Goal: Information Seeking & Learning: Learn about a topic

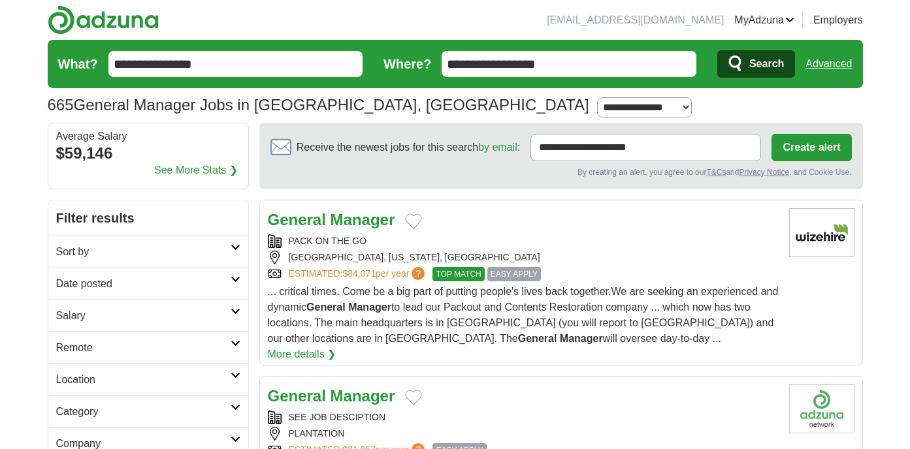
click at [342, 221] on strong "Manager" at bounding box center [363, 220] width 65 height 18
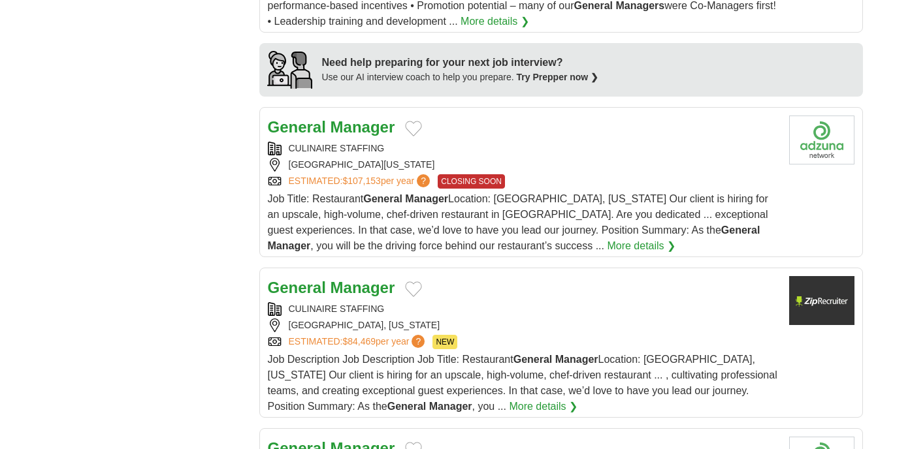
scroll to position [1156, 0]
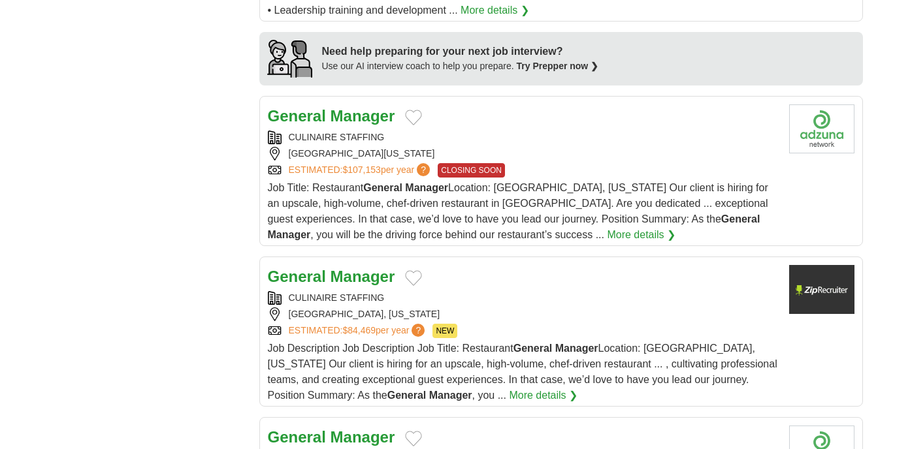
click at [344, 107] on strong "Manager" at bounding box center [363, 116] width 65 height 18
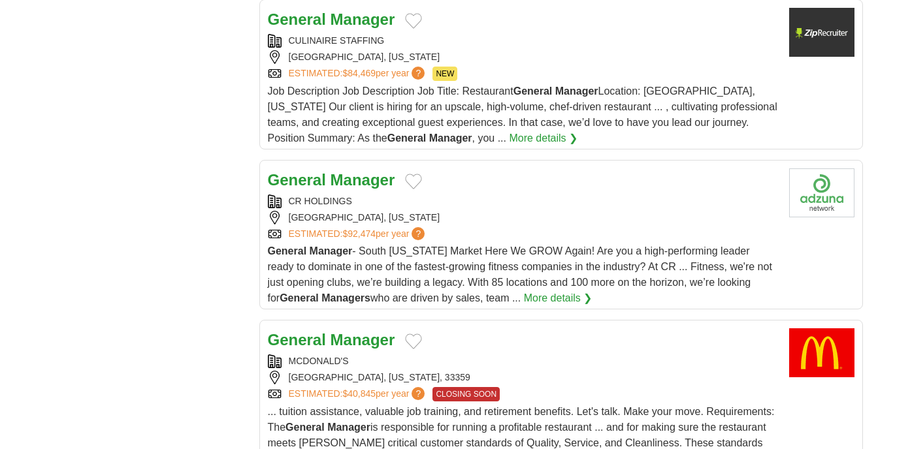
scroll to position [1417, 0]
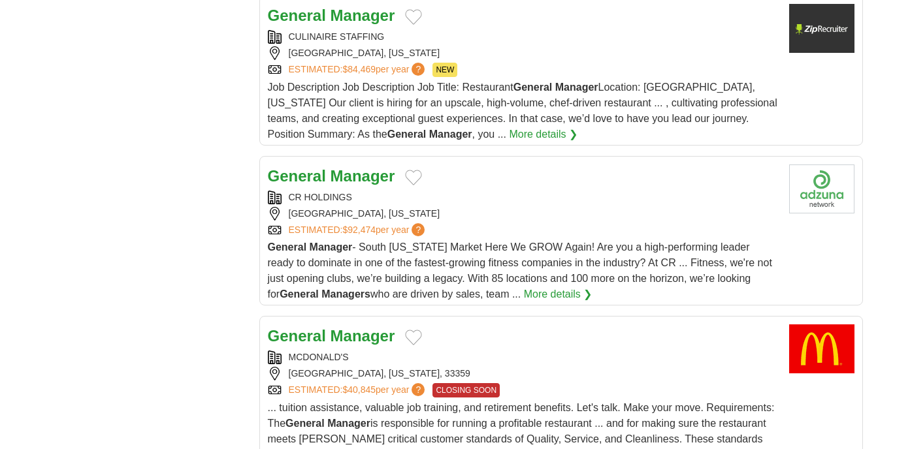
click at [334, 167] on strong "Manager" at bounding box center [363, 176] width 65 height 18
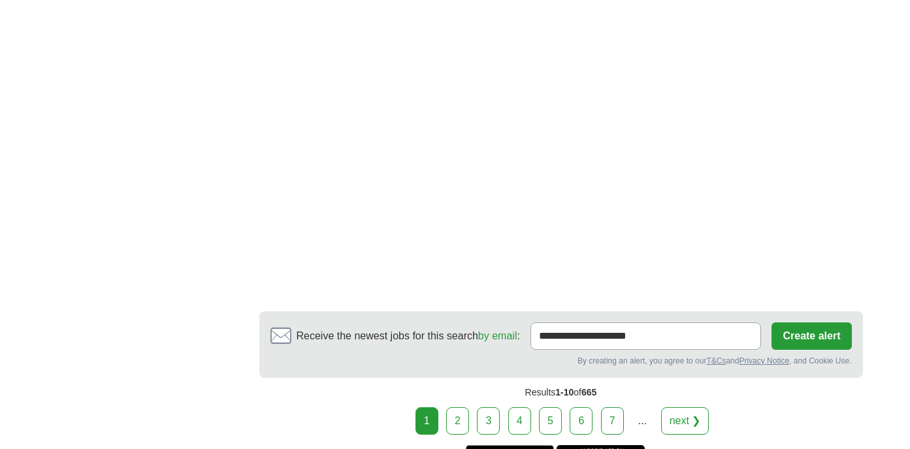
scroll to position [2342, 0]
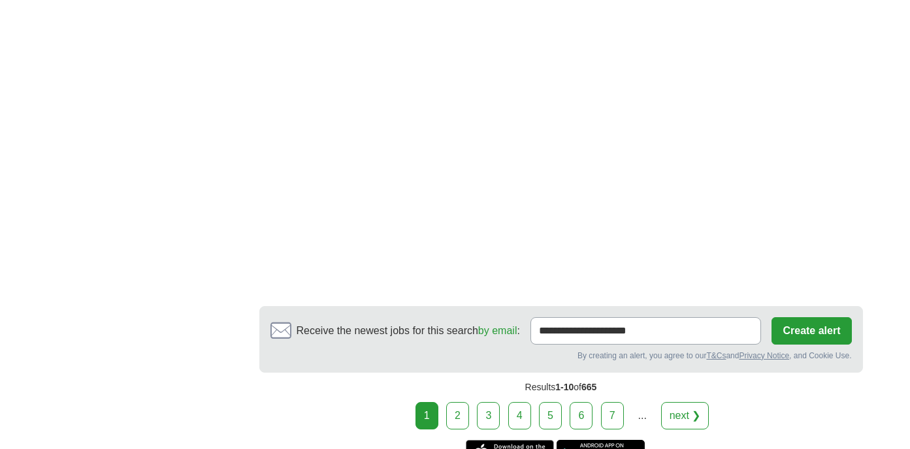
click at [452, 409] on link "2" at bounding box center [457, 415] width 23 height 27
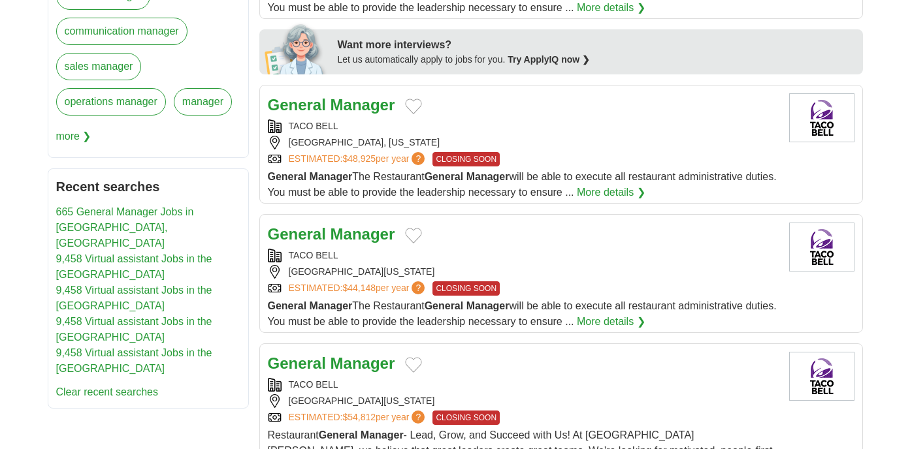
scroll to position [595, 0]
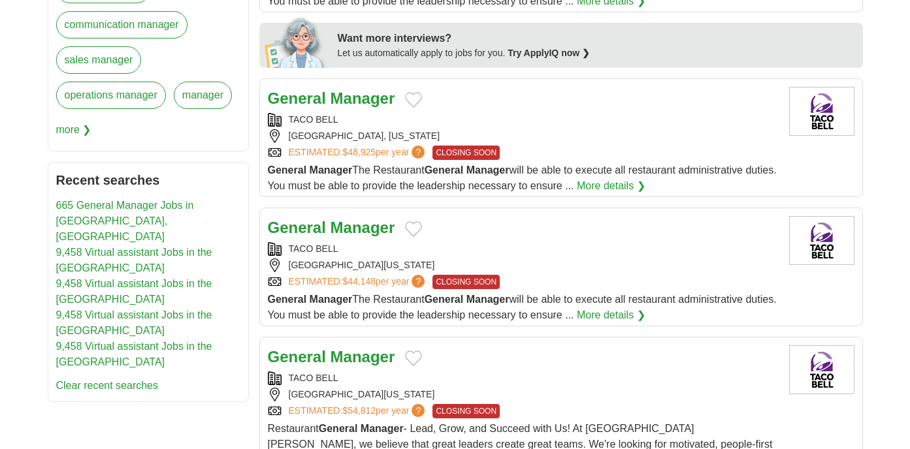
click at [126, 208] on link "665 General Manager Jobs in Pompano Beach, FL" at bounding box center [125, 221] width 138 height 42
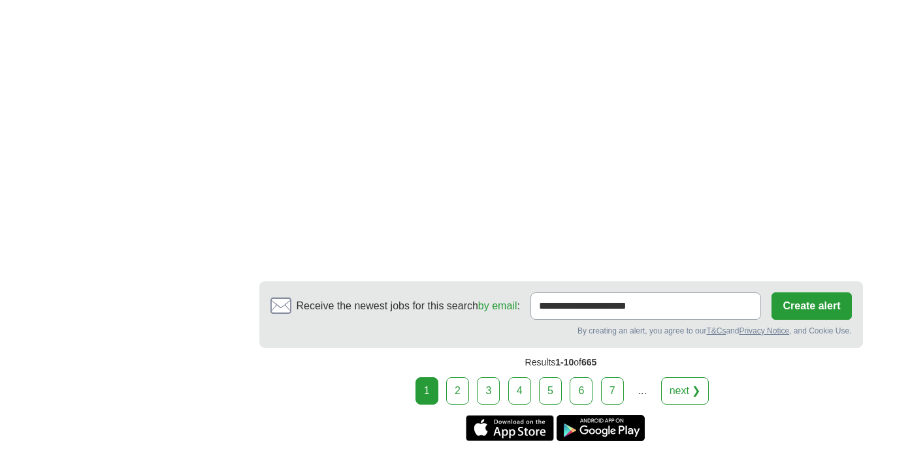
scroll to position [2305, 0]
click at [455, 377] on link "2" at bounding box center [457, 390] width 23 height 27
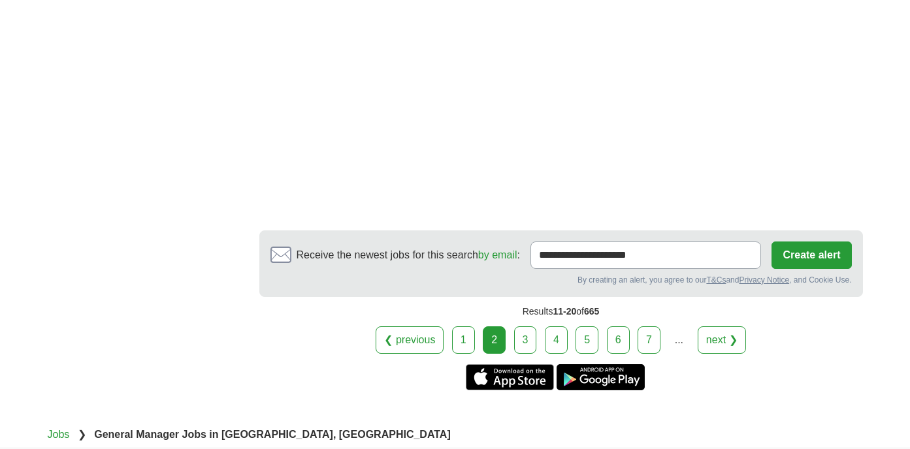
scroll to position [2273, 0]
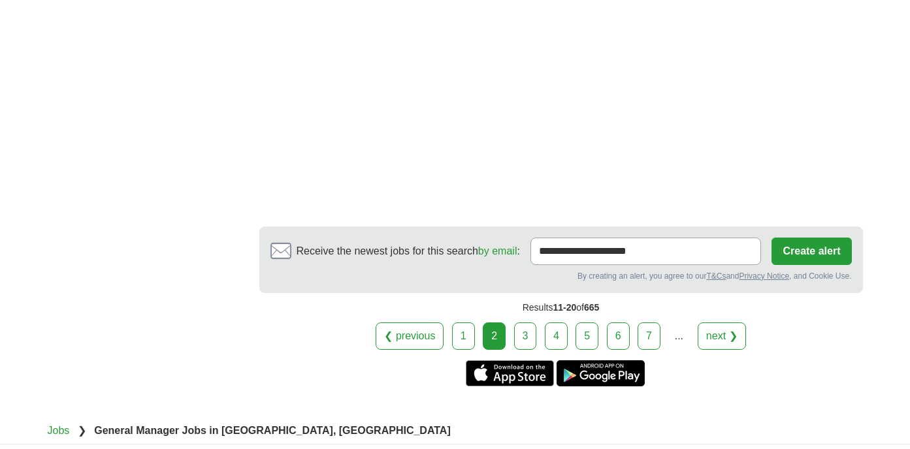
click at [525, 323] on div "Results 11-20 of 665" at bounding box center [561, 307] width 604 height 29
click at [525, 334] on link "3" at bounding box center [525, 336] width 23 height 27
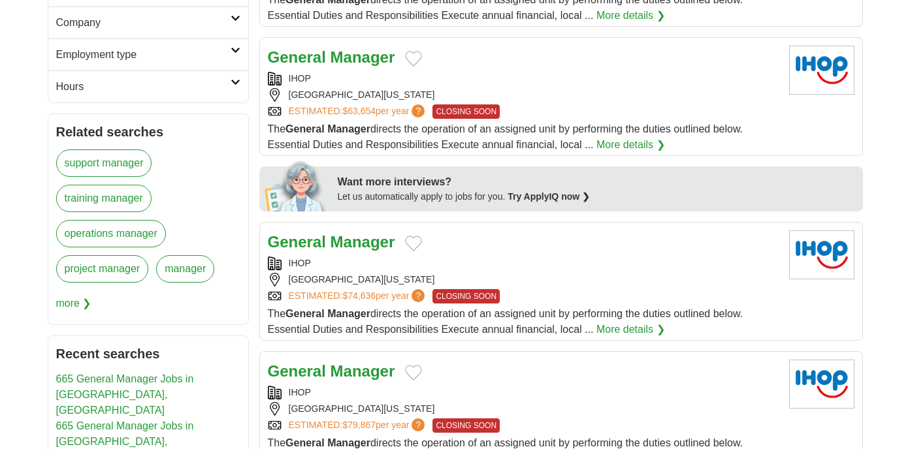
scroll to position [423, 0]
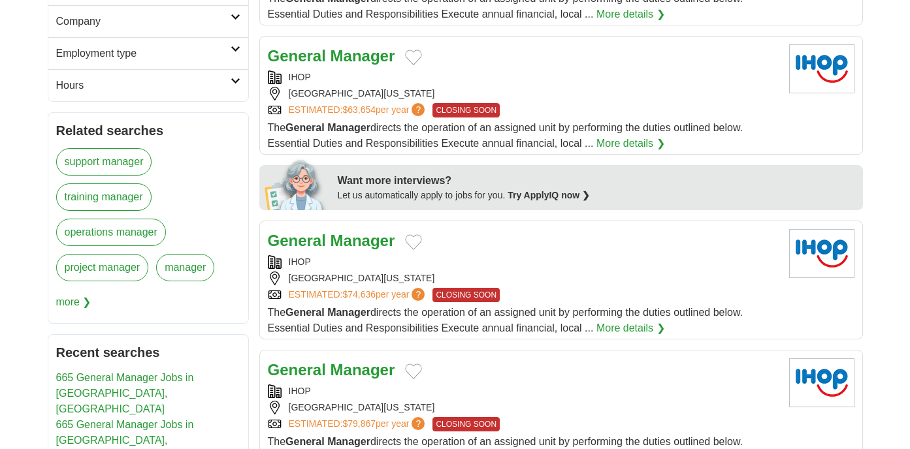
click at [333, 248] on strong "Manager" at bounding box center [363, 241] width 65 height 18
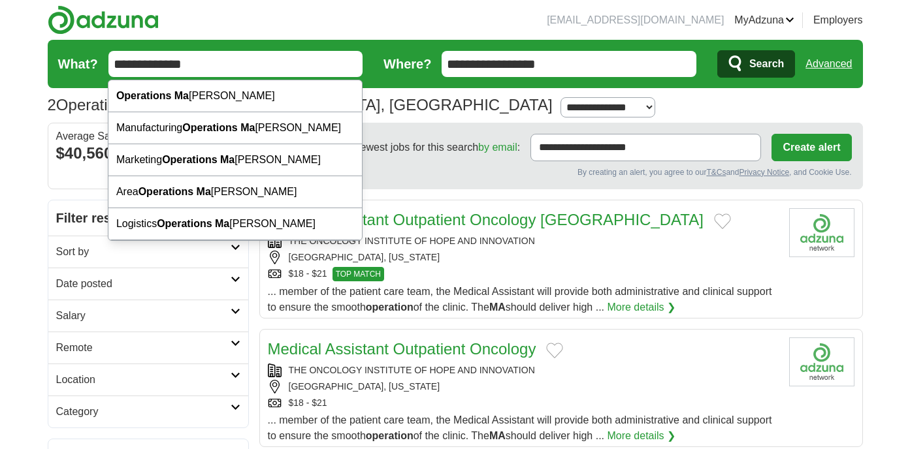
drag, startPoint x: 214, startPoint y: 62, endPoint x: 61, endPoint y: 56, distance: 152.4
click at [60, 54] on form "**********" at bounding box center [455, 64] width 815 height 48
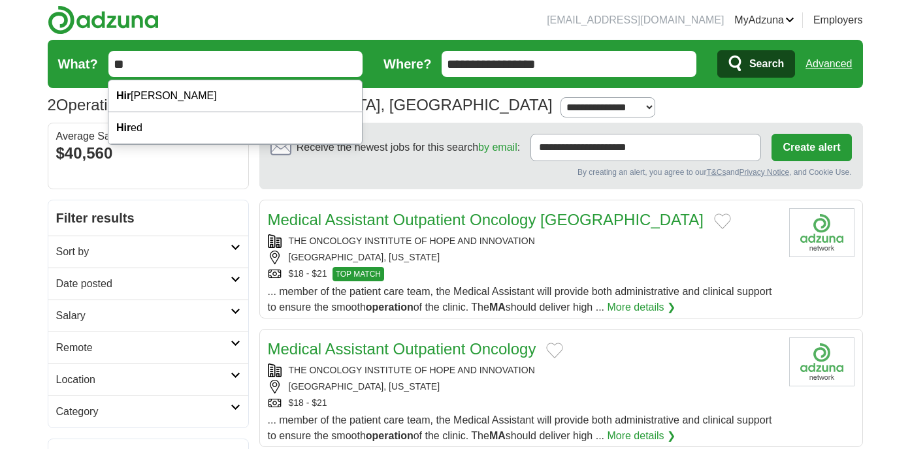
type input "*"
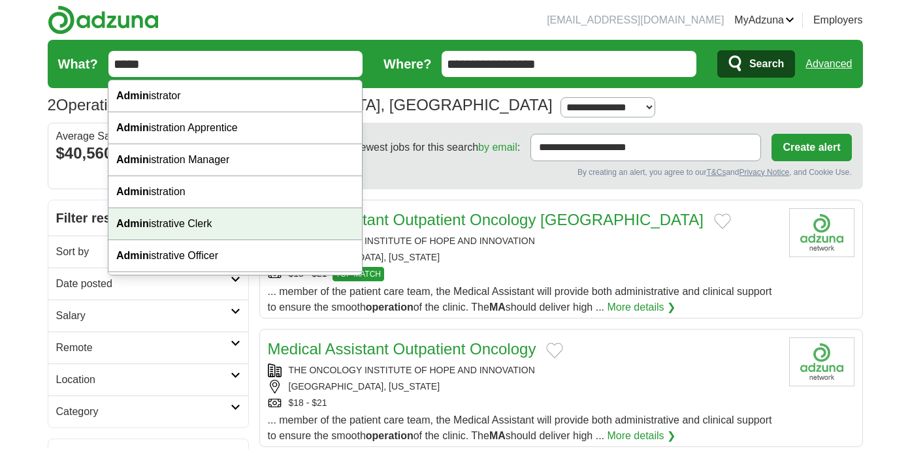
click at [172, 224] on div "Admin istrative Clerk" at bounding box center [234, 224] width 253 height 32
type input "**********"
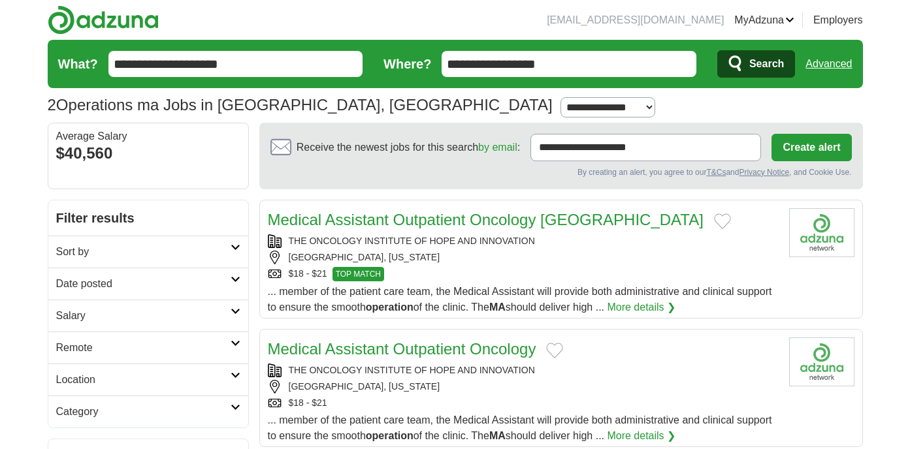
click at [768, 67] on span "Search" at bounding box center [766, 64] width 35 height 26
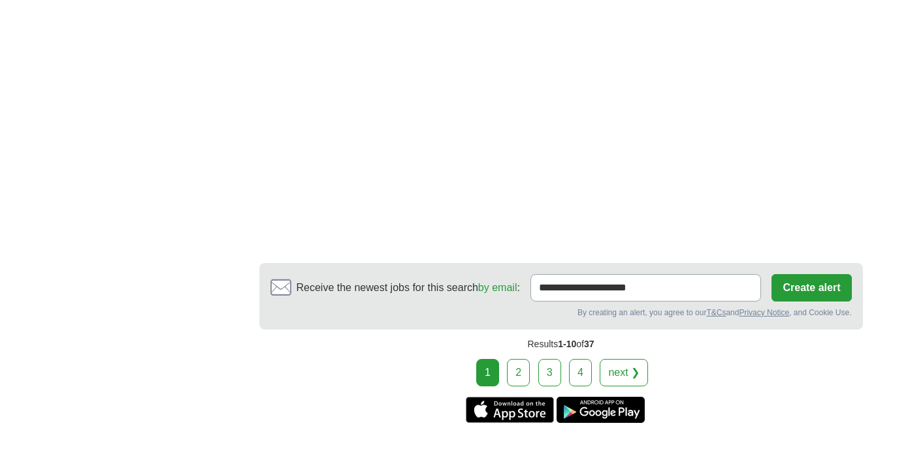
scroll to position [2497, 0]
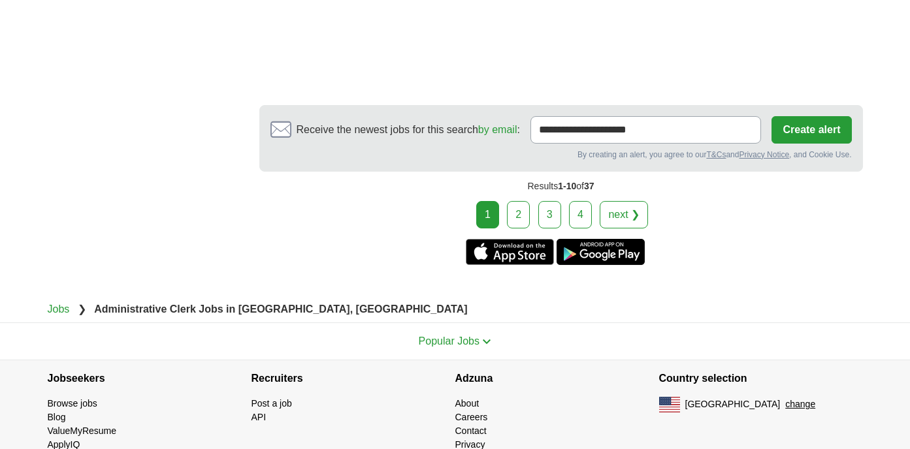
click at [517, 201] on link "2" at bounding box center [518, 214] width 23 height 27
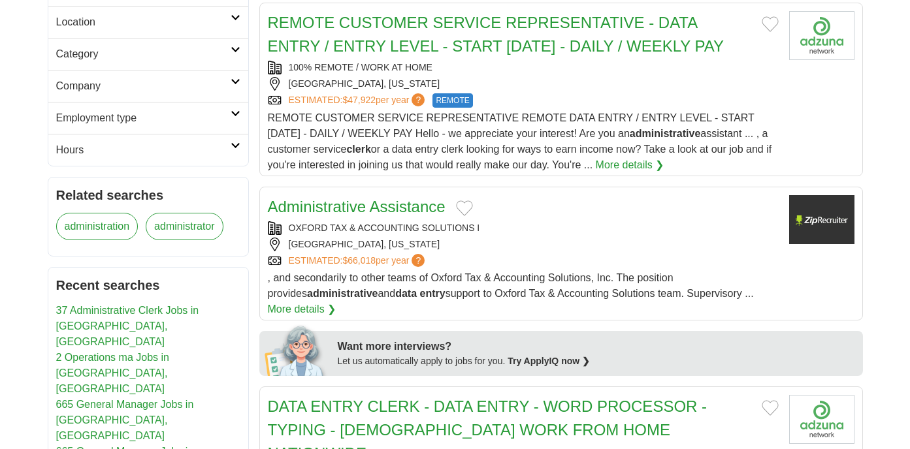
scroll to position [360, 0]
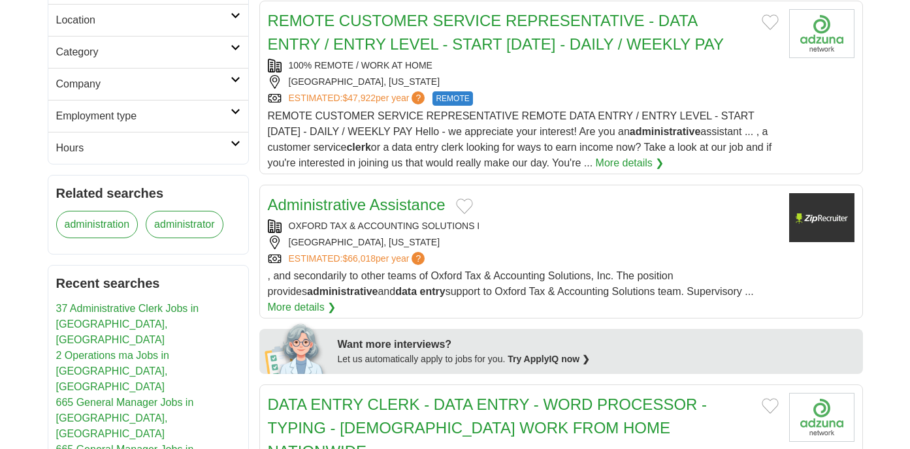
click at [392, 206] on link "Administrative Assistance" at bounding box center [357, 205] width 178 height 18
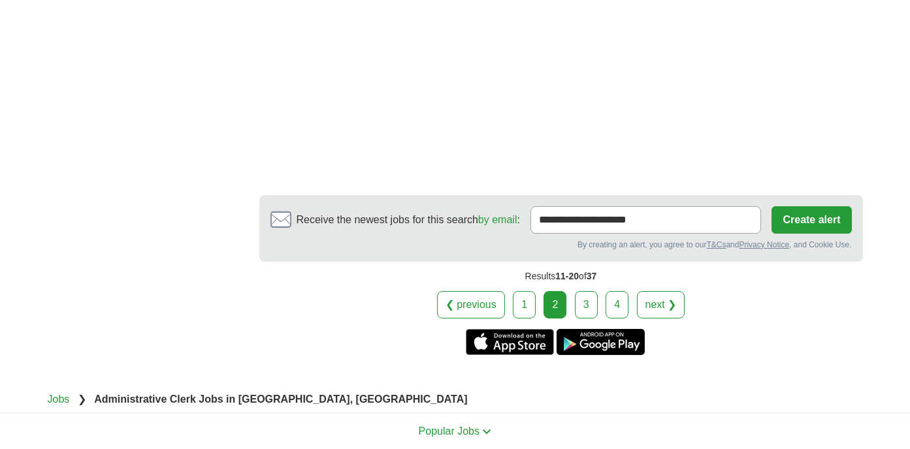
scroll to position [2552, 0]
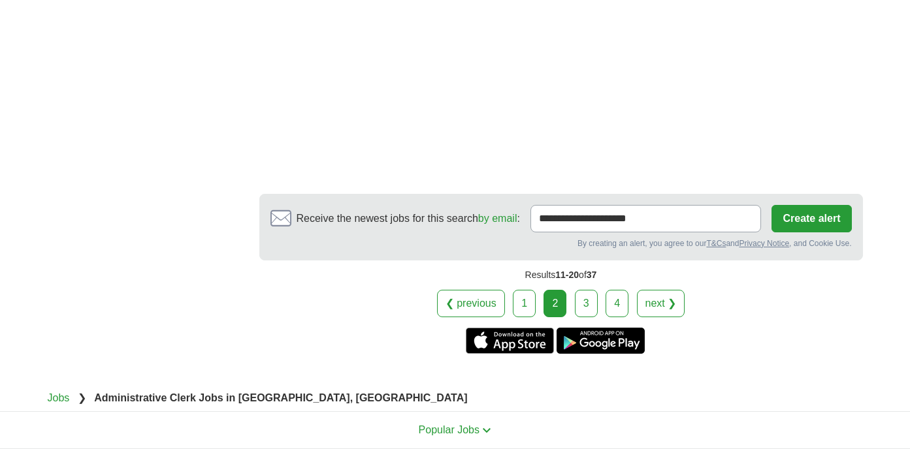
click at [581, 290] on link "3" at bounding box center [586, 303] width 23 height 27
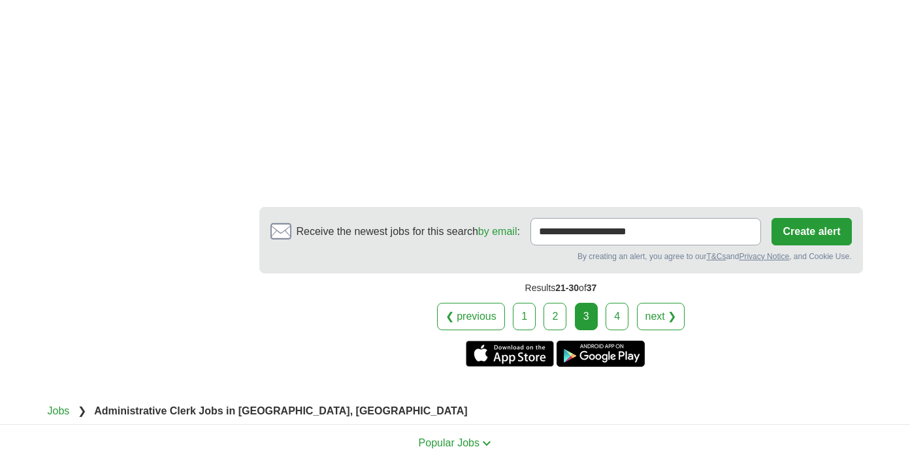
scroll to position [2190, 0]
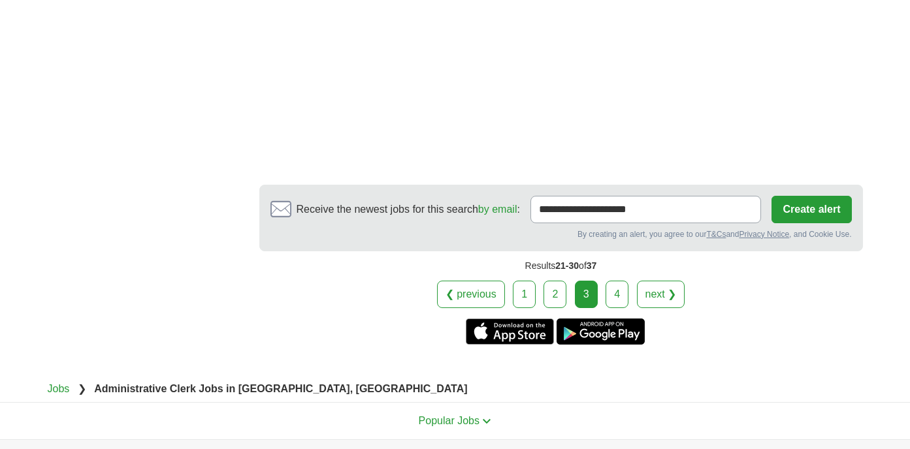
click at [617, 295] on link "4" at bounding box center [617, 294] width 23 height 27
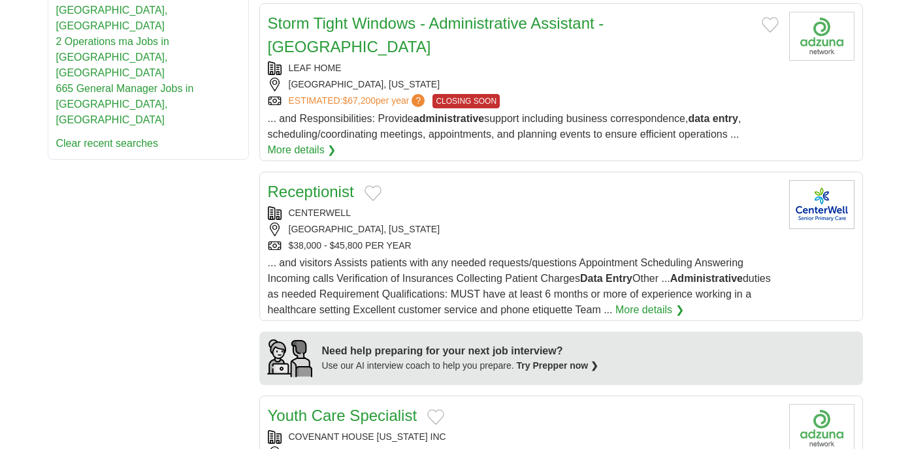
scroll to position [773, 0]
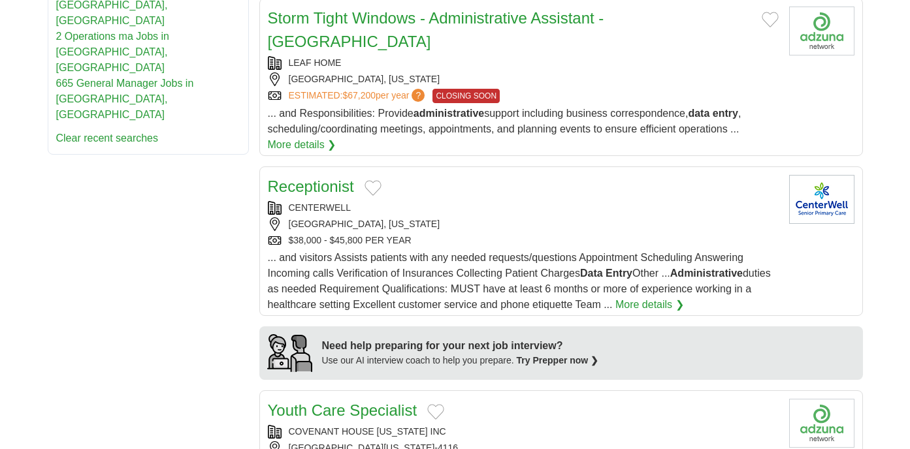
click at [336, 178] on link "Receptionist" at bounding box center [311, 187] width 86 height 18
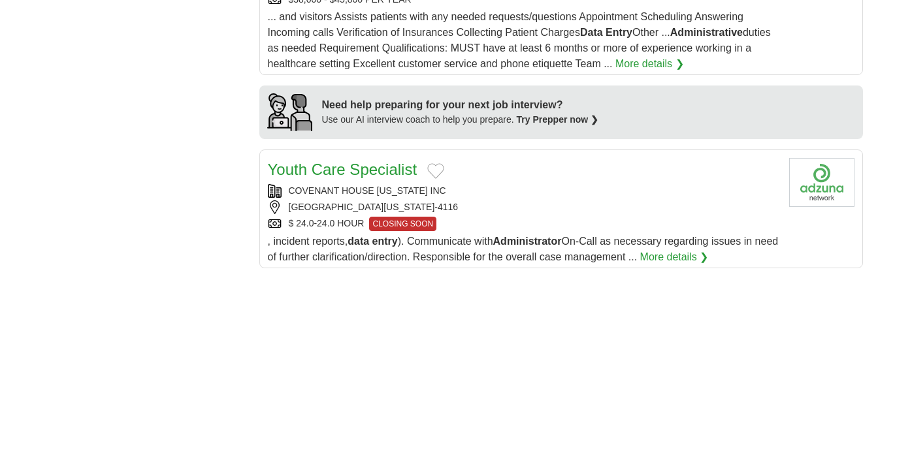
scroll to position [1018, 0]
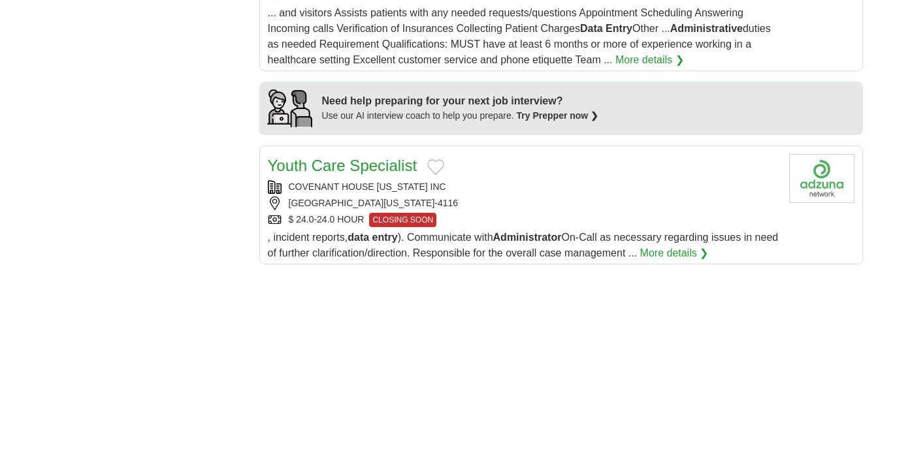
click at [330, 157] on link "Youth Care Specialist" at bounding box center [343, 166] width 150 height 18
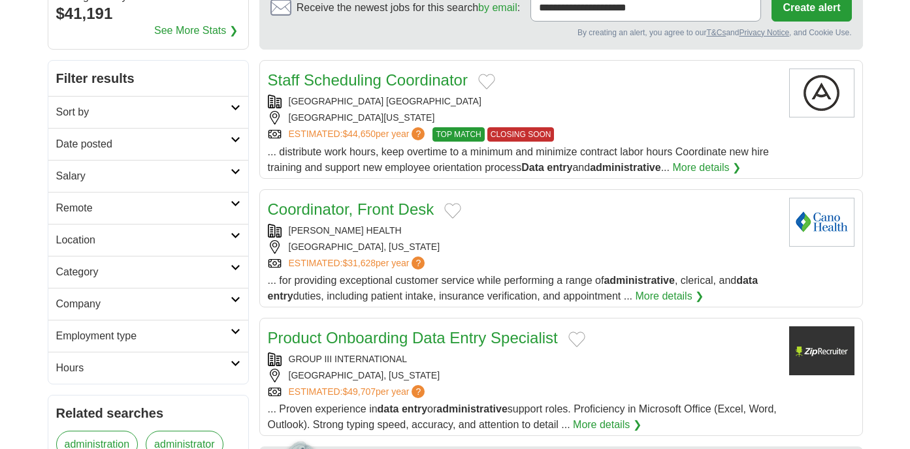
scroll to position [0, 0]
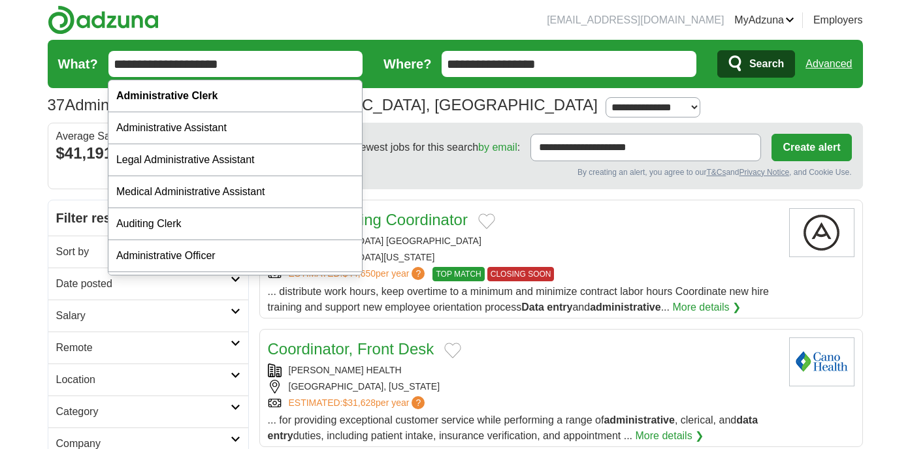
click at [282, 64] on input "**********" at bounding box center [235, 64] width 255 height 26
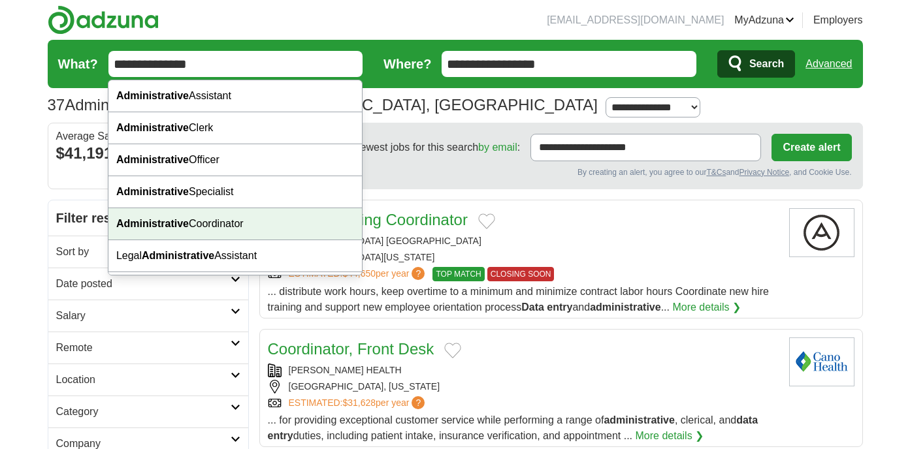
click at [193, 224] on div "Administrative Coordinator" at bounding box center [234, 224] width 253 height 32
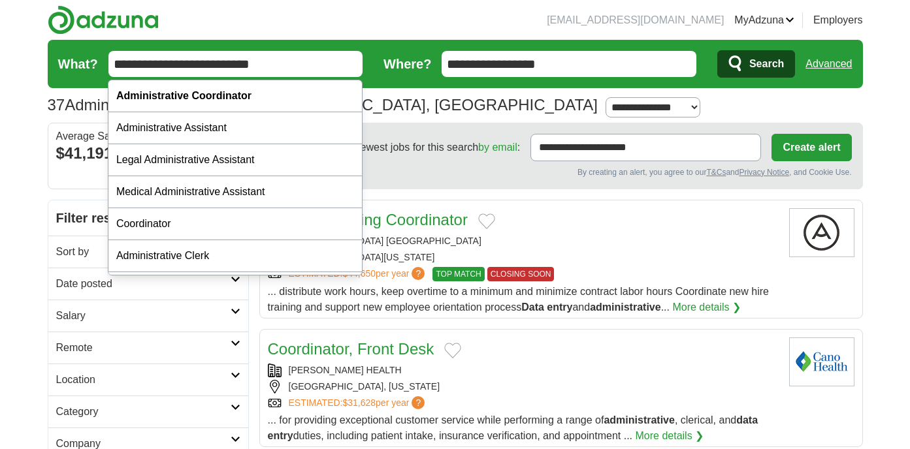
drag, startPoint x: 293, startPoint y: 67, endPoint x: 169, endPoint y: 60, distance: 124.9
click at [169, 60] on input "**********" at bounding box center [235, 64] width 255 height 26
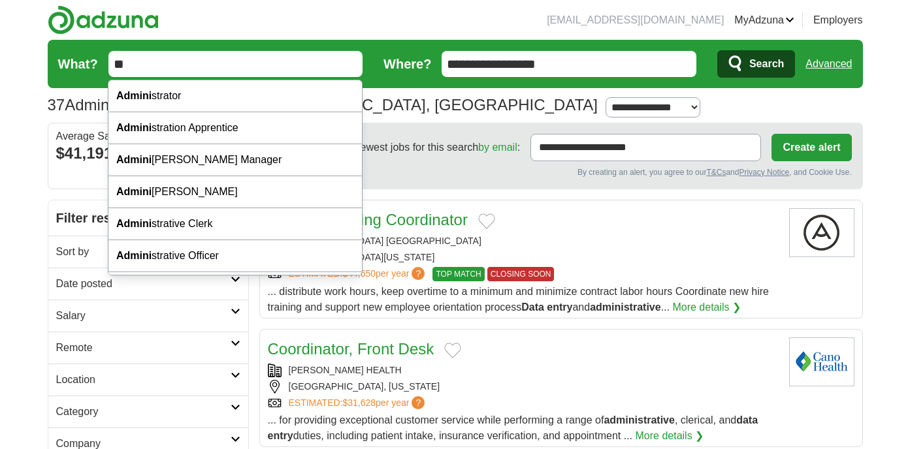
type input "*"
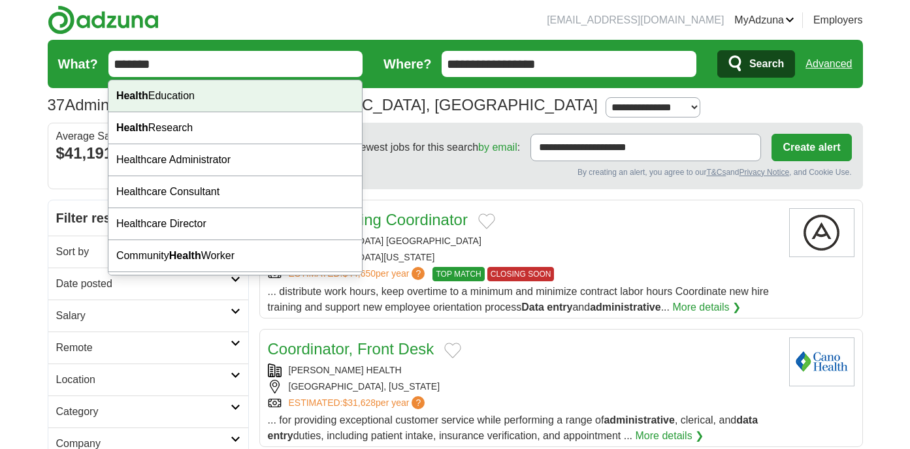
click at [197, 94] on div "Health Education" at bounding box center [234, 96] width 253 height 32
type input "**********"
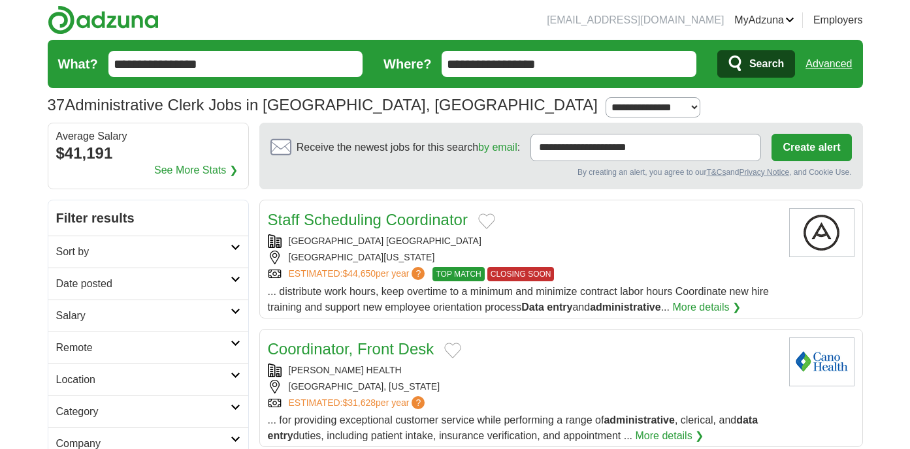
click at [762, 71] on span "Search" at bounding box center [766, 64] width 35 height 26
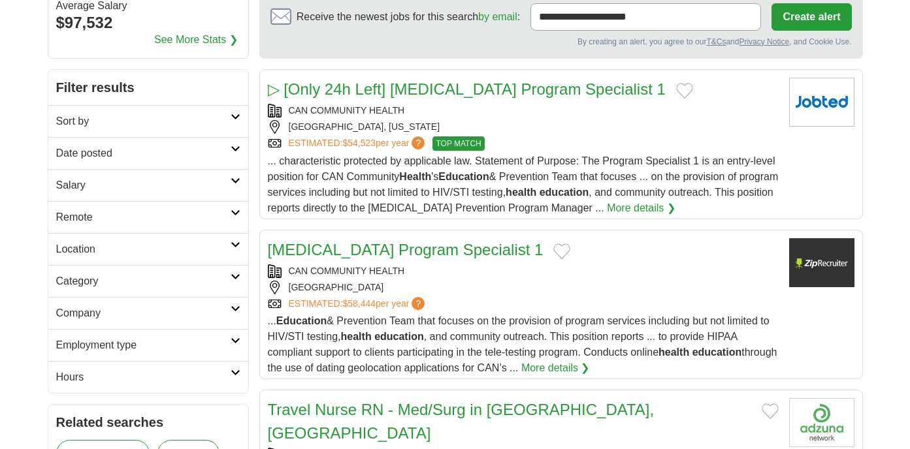
scroll to position [137, 0]
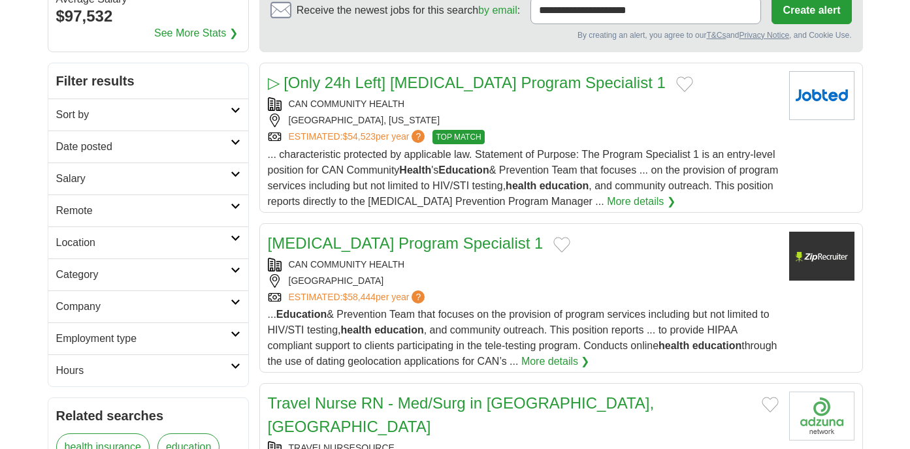
click at [355, 244] on link "[MEDICAL_DATA] Program Specialist 1" at bounding box center [406, 244] width 276 height 18
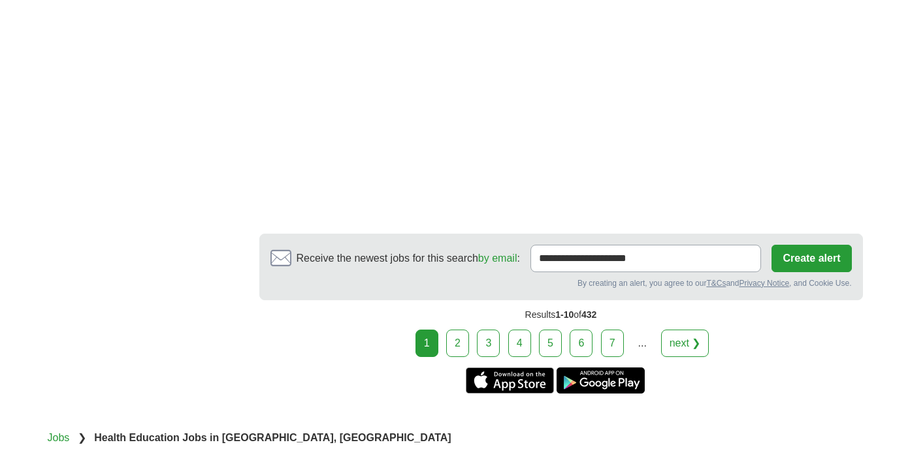
scroll to position [2192, 0]
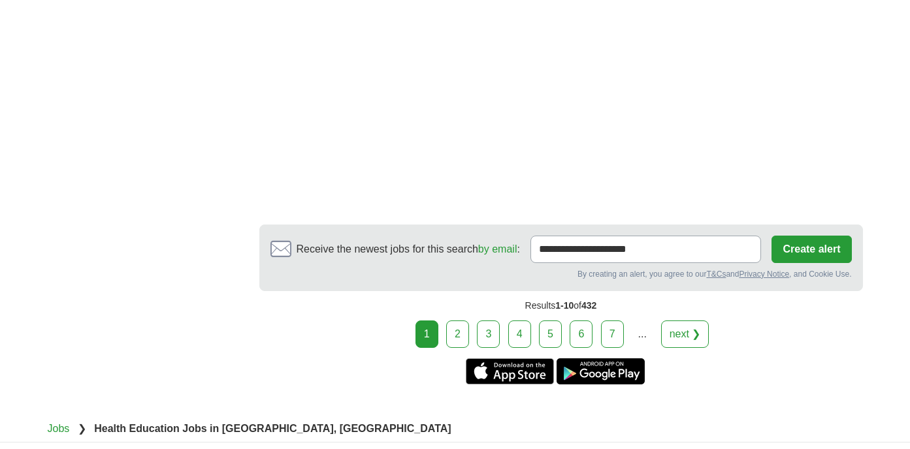
click at [463, 321] on link "2" at bounding box center [457, 334] width 23 height 27
click at [493, 321] on link "3" at bounding box center [488, 334] width 23 height 27
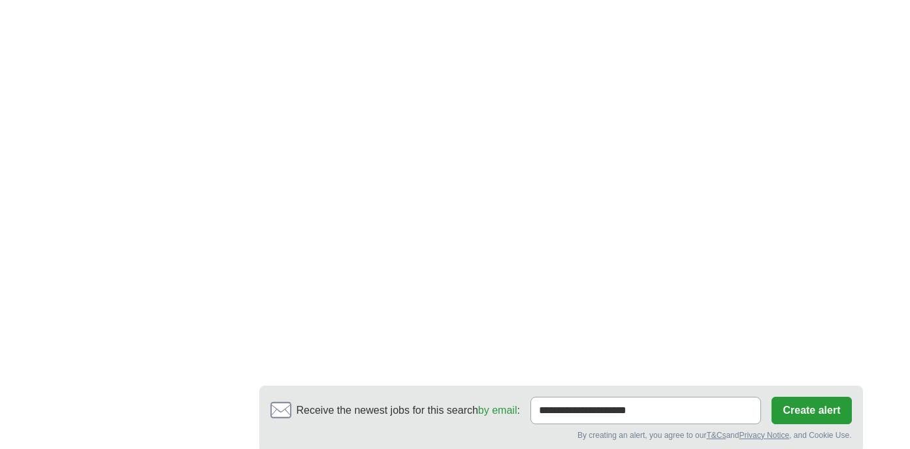
scroll to position [1993, 0]
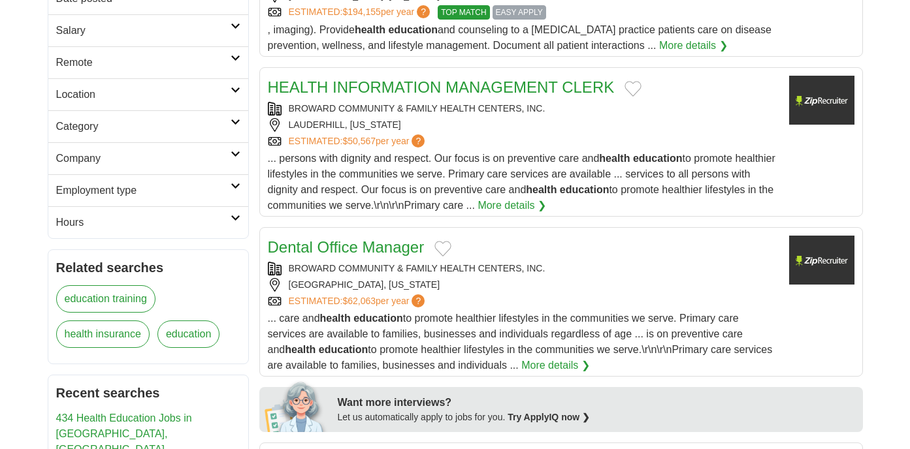
scroll to position [310, 0]
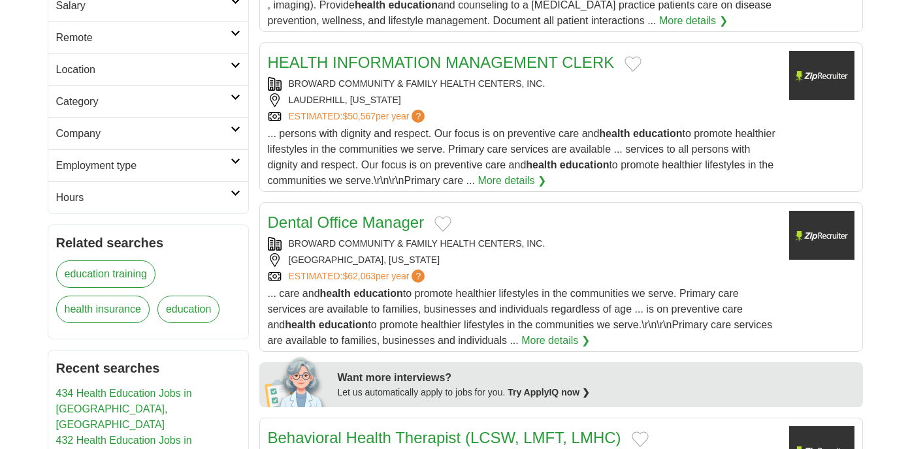
click at [491, 68] on link "HEALTH INFORMATION MANAGEMENT CLERK" at bounding box center [441, 63] width 347 height 18
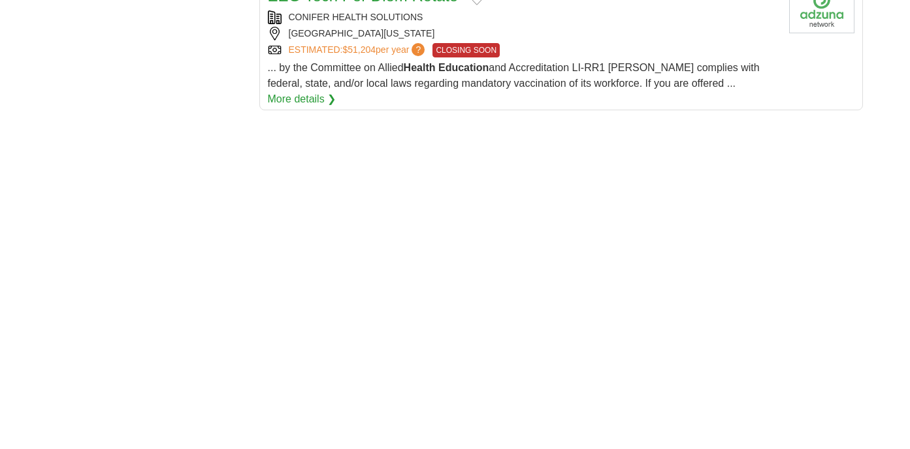
scroll to position [1766, 0]
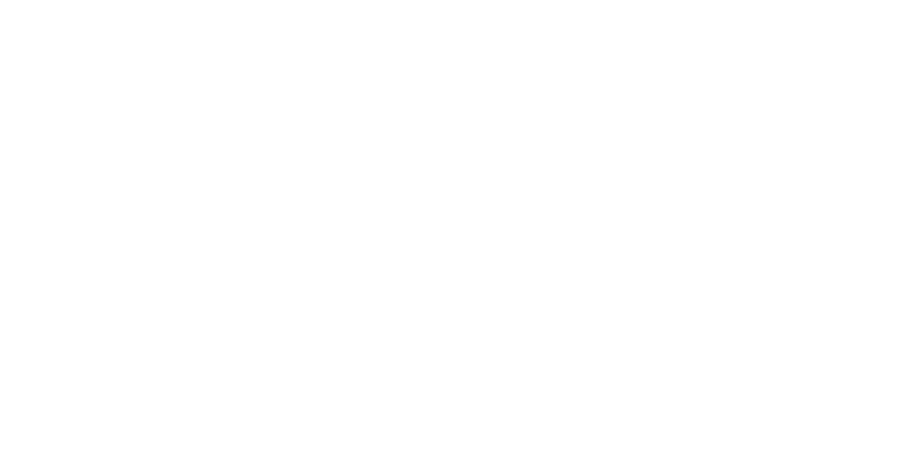
scroll to position [1873, 0]
